Goal: Information Seeking & Learning: Learn about a topic

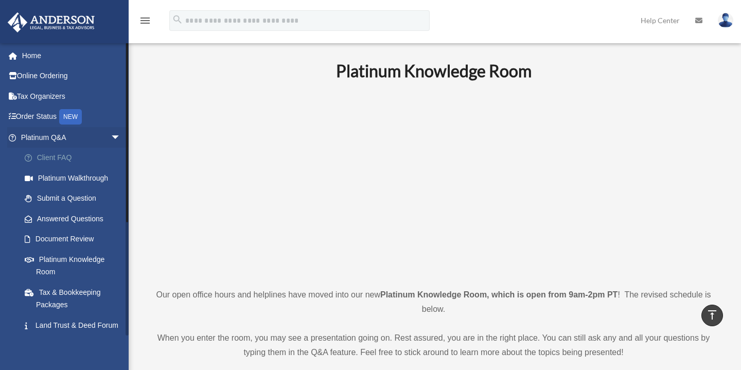
scroll to position [483, 0]
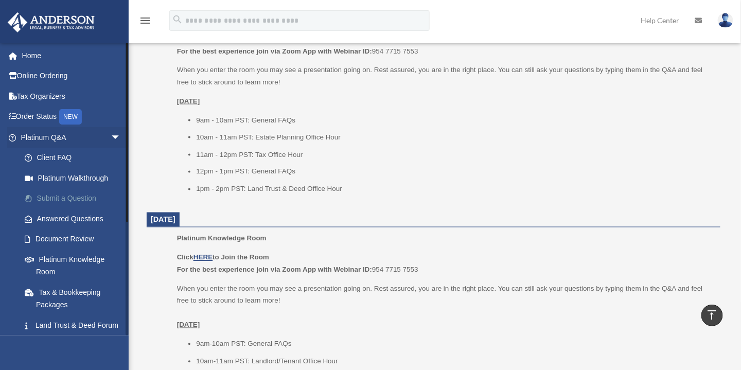
click at [49, 199] on link "Submit a Question" at bounding box center [75, 198] width 122 height 21
click at [72, 196] on link "Submit a Question" at bounding box center [75, 198] width 122 height 21
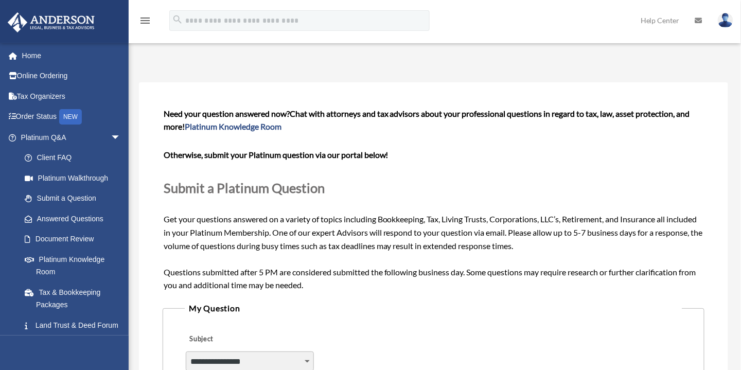
click at [56, 220] on link "Answered Questions" at bounding box center [75, 218] width 122 height 21
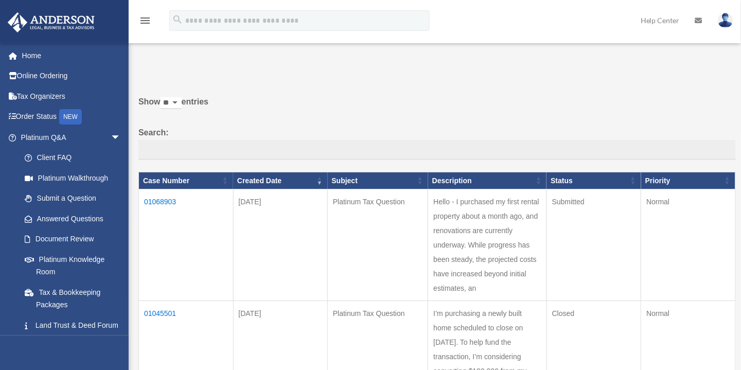
click at [478, 239] on td "Hello - I purchased my first rental property about a month ago, and renovations…" at bounding box center [487, 245] width 118 height 112
click at [162, 201] on td "01068903" at bounding box center [186, 245] width 95 height 112
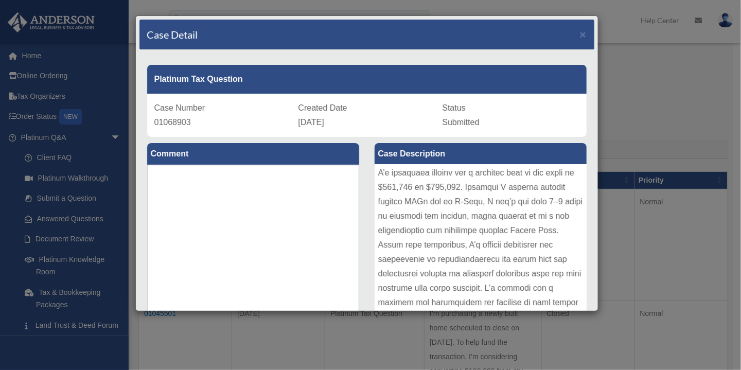
scroll to position [88, 0]
click at [658, 120] on div "Case Detail × Platinum Tax Question Case Number 01068903 Created Date August 7,…" at bounding box center [370, 185] width 741 height 370
